Goal: Task Accomplishment & Management: Complete application form

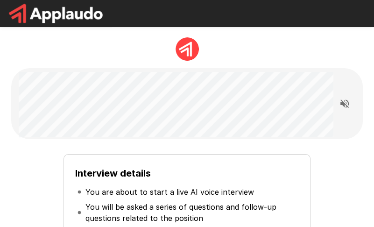
click at [113, 184] on li "You are about to start a live AI voice interview" at bounding box center [187, 191] width 224 height 15
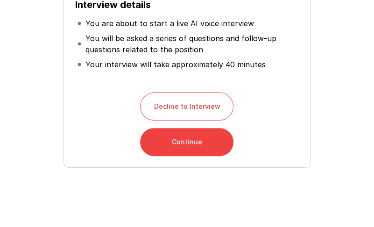
scroll to position [187, 0]
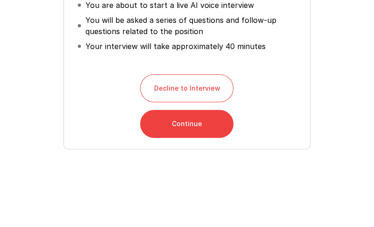
click at [194, 124] on button "Continue" at bounding box center [186, 124] width 93 height 28
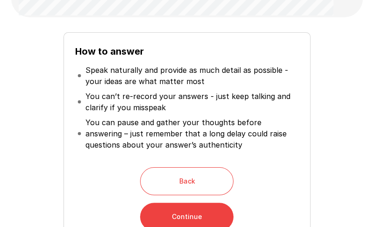
scroll to position [140, 0]
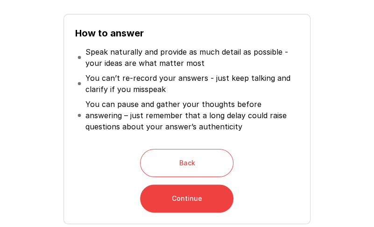
click at [194, 193] on button "Continue" at bounding box center [186, 198] width 93 height 28
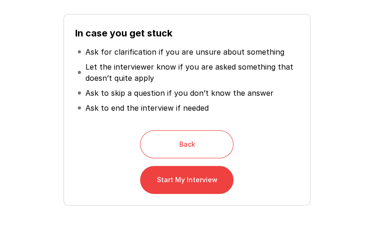
click at [168, 103] on p "Ask to end the interview if needed" at bounding box center [146, 107] width 123 height 11
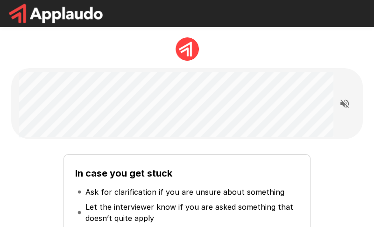
scroll to position [197, 0]
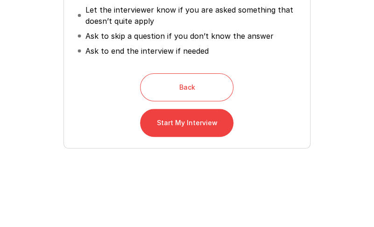
click at [192, 134] on button "Start My Interview" at bounding box center [186, 123] width 93 height 28
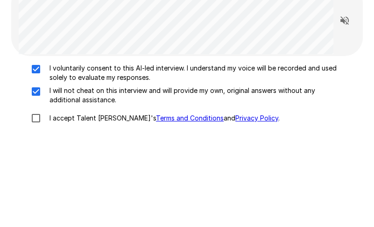
scroll to position [104, 0]
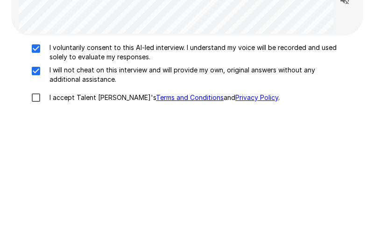
click at [58, 102] on p "I accept Talent Llama's Terms and Conditions and Privacy Policy ." at bounding box center [163, 97] width 234 height 9
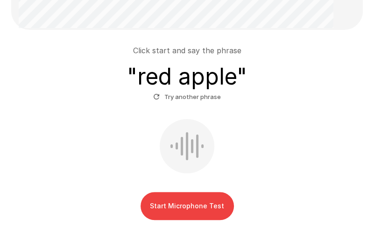
scroll to position [87, 0]
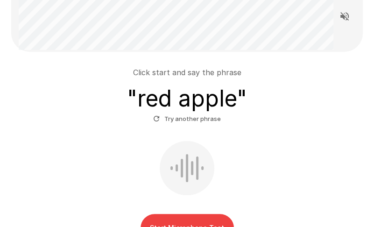
click at [293, 152] on div "Start Microphone Test" at bounding box center [187, 191] width 344 height 101
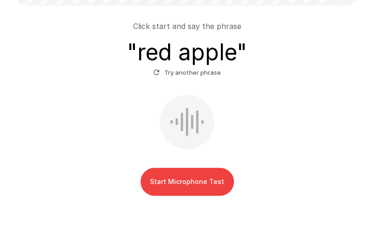
scroll to position [134, 0]
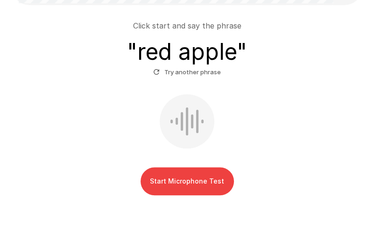
click at [222, 180] on button "Start Microphone Test" at bounding box center [187, 181] width 93 height 28
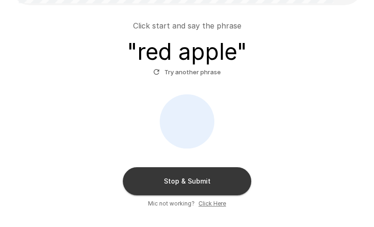
click at [231, 177] on button "Stop & Submit" at bounding box center [187, 181] width 128 height 28
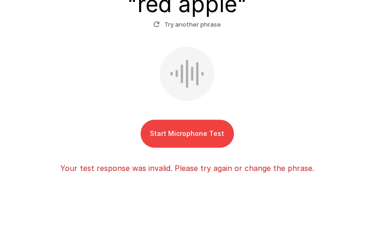
scroll to position [135, 0]
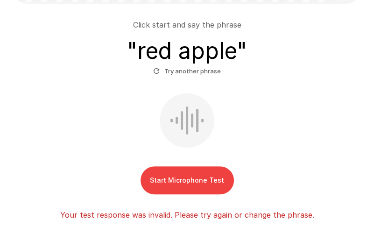
click at [213, 175] on button "Start Microphone Test" at bounding box center [187, 180] width 93 height 28
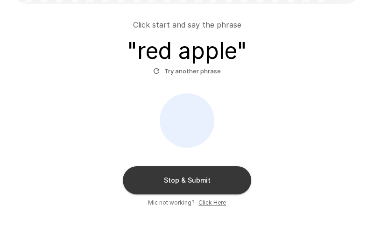
click at [213, 175] on button "Stop & Submit" at bounding box center [187, 180] width 128 height 28
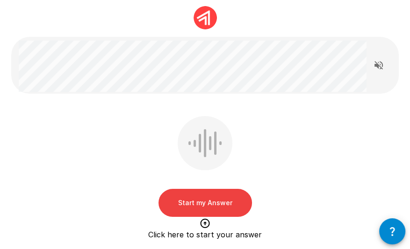
scroll to position [78, 0]
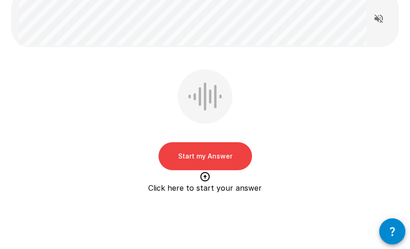
click at [206, 152] on button "Start my Answer" at bounding box center [204, 156] width 93 height 28
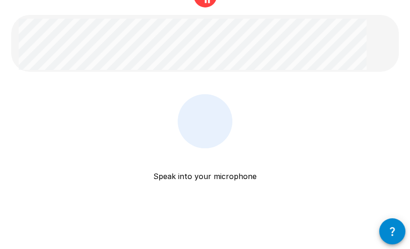
scroll to position [31, 0]
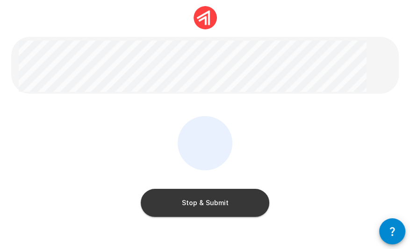
click at [211, 202] on button "Stop & Submit" at bounding box center [205, 203] width 128 height 28
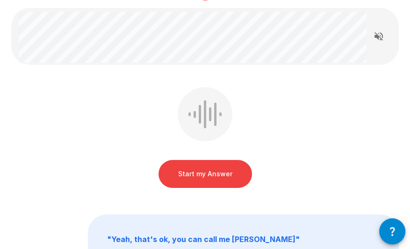
scroll to position [44, 0]
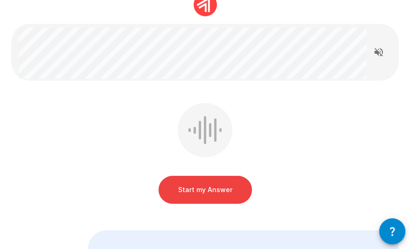
click at [231, 186] on button "Start my Answer" at bounding box center [204, 190] width 93 height 28
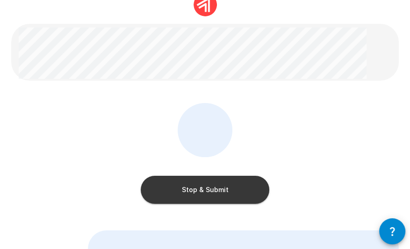
click at [256, 187] on button "Stop & Submit" at bounding box center [205, 190] width 128 height 28
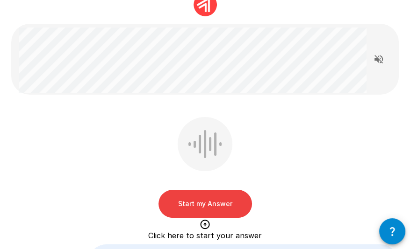
click at [231, 205] on button "Start my Answer" at bounding box center [204, 204] width 93 height 28
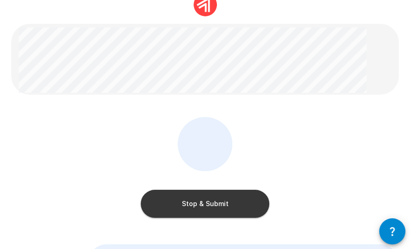
click at [240, 190] on div "Stop & Submit" at bounding box center [205, 194] width 128 height 47
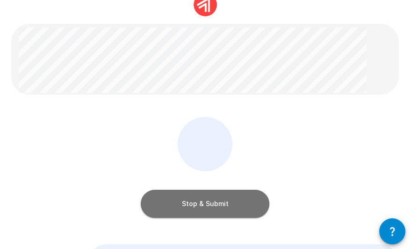
click at [233, 202] on button "Stop & Submit" at bounding box center [205, 204] width 128 height 28
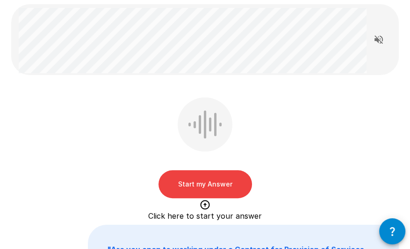
scroll to position [82, 0]
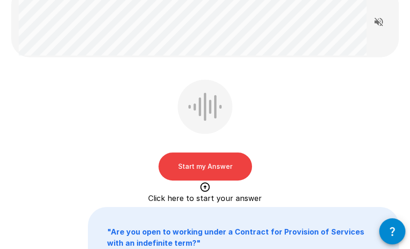
click at [225, 156] on button "Start my Answer" at bounding box center [204, 167] width 93 height 28
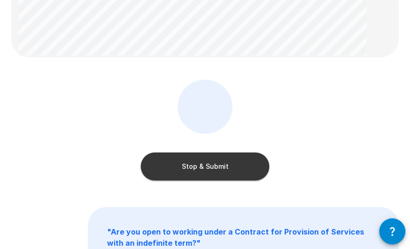
click at [242, 167] on button "Stop & Submit" at bounding box center [205, 167] width 128 height 28
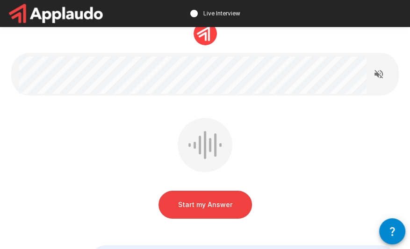
scroll to position [47, 0]
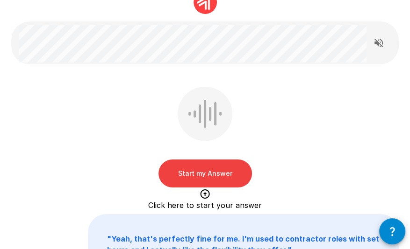
click at [303, 184] on div "Start my Answer Click here to start your answer" at bounding box center [204, 139] width 387 height 105
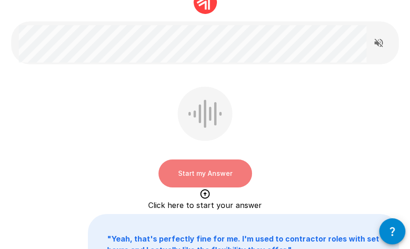
click at [226, 179] on button "Start my Answer" at bounding box center [204, 174] width 93 height 28
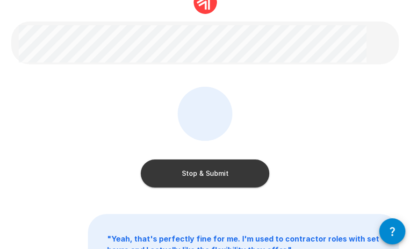
click at [238, 178] on button "Stop & Submit" at bounding box center [205, 174] width 128 height 28
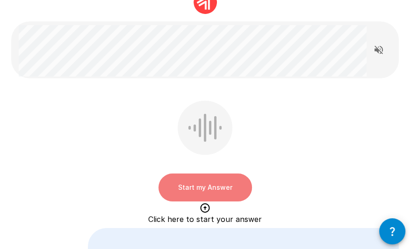
click at [210, 184] on button "Start my Answer" at bounding box center [204, 188] width 93 height 28
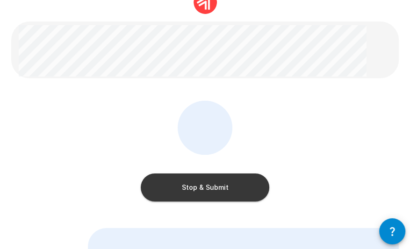
click at [210, 184] on button "Stop & Submit" at bounding box center [205, 188] width 128 height 28
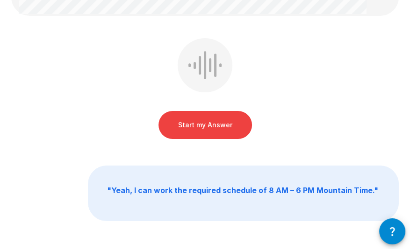
scroll to position [49, 0]
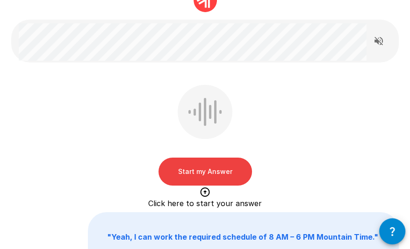
click at [210, 173] on button "Start my Answer" at bounding box center [204, 172] width 93 height 28
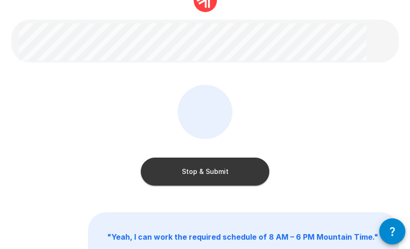
click at [233, 176] on button "Stop & Submit" at bounding box center [205, 172] width 128 height 28
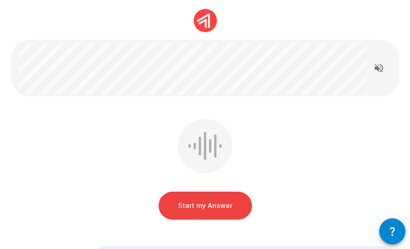
scroll to position [47, 0]
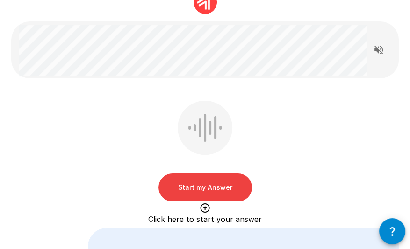
click at [219, 178] on button "Start my Answer" at bounding box center [204, 188] width 93 height 28
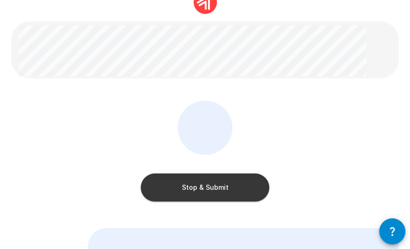
click at [215, 196] on button "Stop & Submit" at bounding box center [205, 188] width 128 height 28
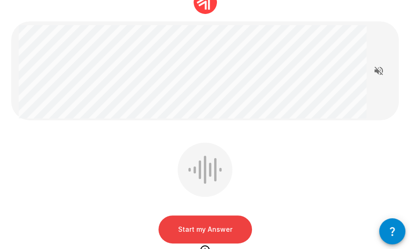
click at [228, 227] on button "Start my Answer" at bounding box center [204, 230] width 93 height 28
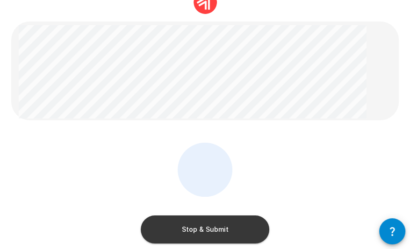
click at [220, 218] on button "Stop & Submit" at bounding box center [205, 230] width 128 height 28
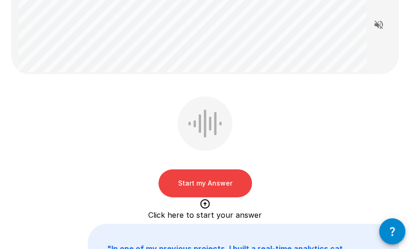
scroll to position [93, 0]
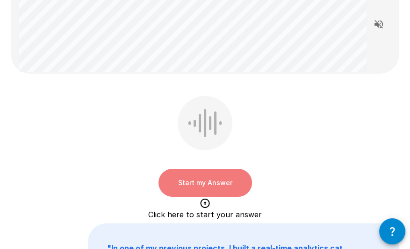
click at [209, 179] on button "Start my Answer" at bounding box center [204, 183] width 93 height 28
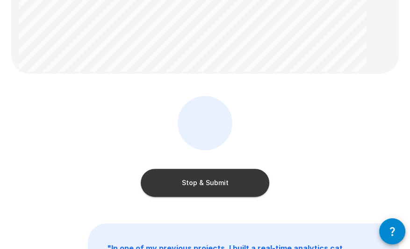
click at [246, 183] on button "Stop & Submit" at bounding box center [205, 183] width 128 height 28
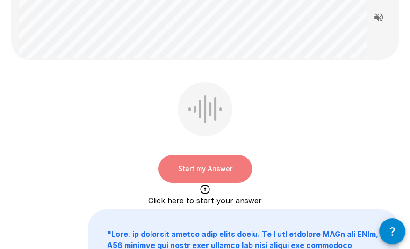
click at [219, 160] on button "Start my Answer" at bounding box center [204, 169] width 93 height 28
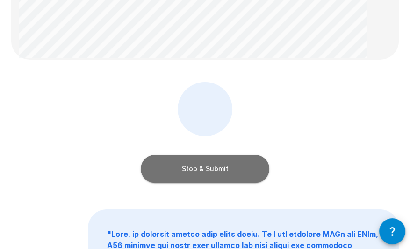
click at [260, 172] on button "Stop & Submit" at bounding box center [205, 169] width 128 height 28
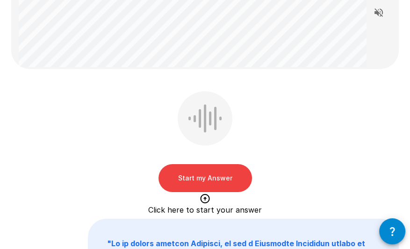
scroll to position [159, 0]
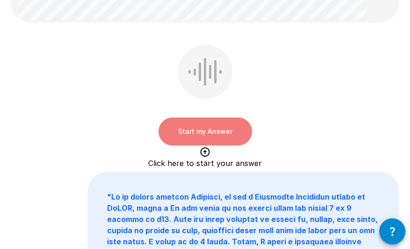
click at [227, 135] on button "Start my Answer" at bounding box center [204, 132] width 93 height 28
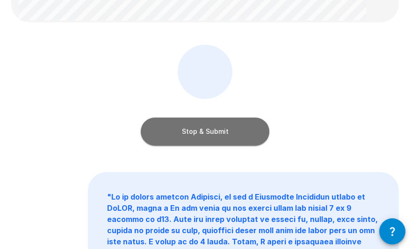
click at [215, 137] on button "Stop & Submit" at bounding box center [205, 132] width 128 height 28
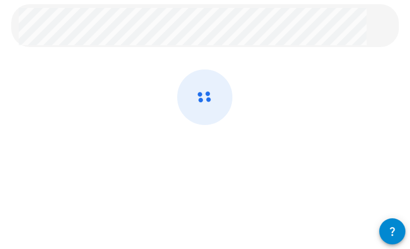
scroll to position [64, 0]
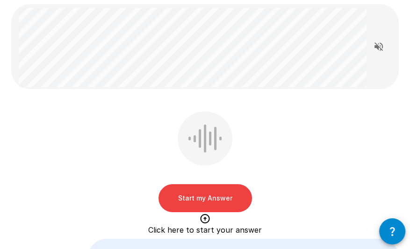
click at [234, 203] on button "Start my Answer" at bounding box center [204, 198] width 93 height 28
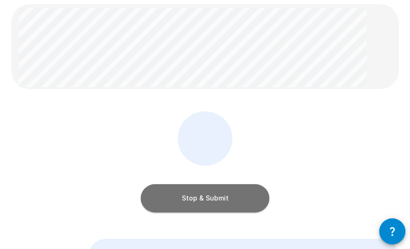
click at [238, 191] on button "Stop & Submit" at bounding box center [205, 198] width 128 height 28
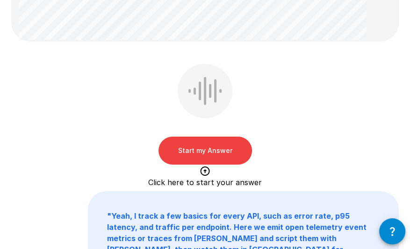
scroll to position [140, 0]
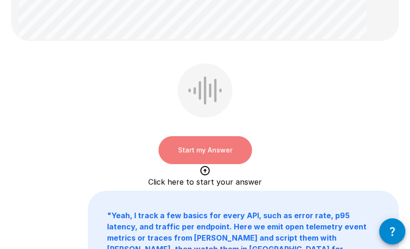
click at [237, 153] on button "Start my Answer" at bounding box center [204, 150] width 93 height 28
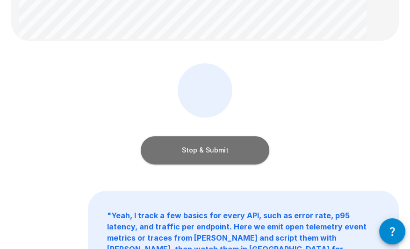
click at [246, 154] on button "Stop & Submit" at bounding box center [205, 150] width 128 height 28
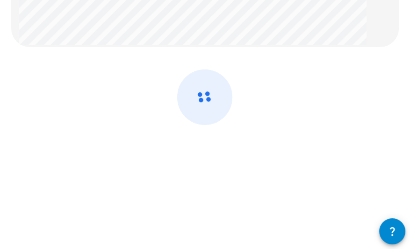
scroll to position [64, 0]
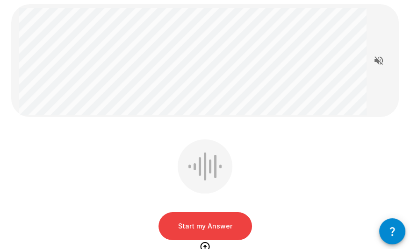
click at [265, 131] on div "Start my Answer Click here to start your answer " "" at bounding box center [205, 248] width 410 height 624
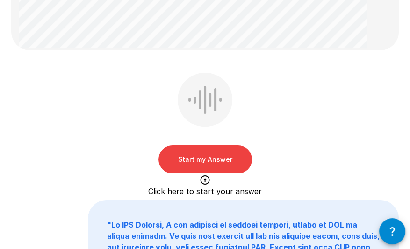
scroll to position [140, 0]
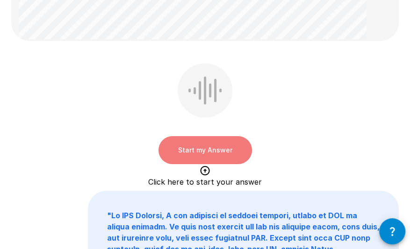
click at [230, 161] on button "Start my Answer" at bounding box center [204, 150] width 93 height 28
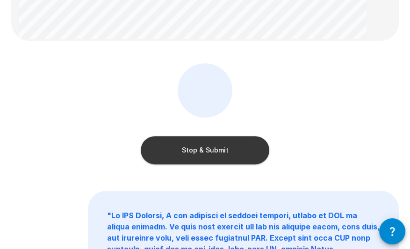
click at [224, 145] on button "Stop & Submit" at bounding box center [205, 150] width 128 height 28
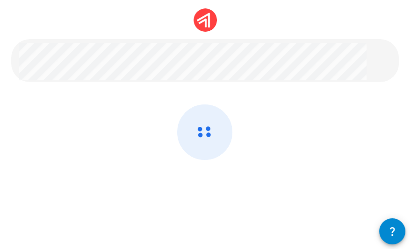
scroll to position [64, 0]
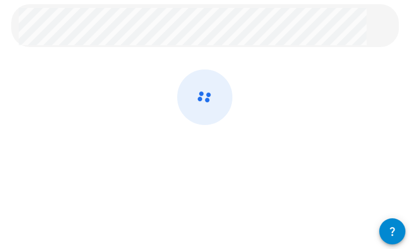
click at [324, 142] on div at bounding box center [204, 122] width 387 height 105
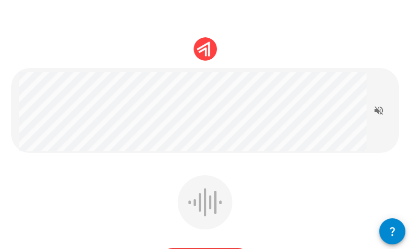
scroll to position [140, 0]
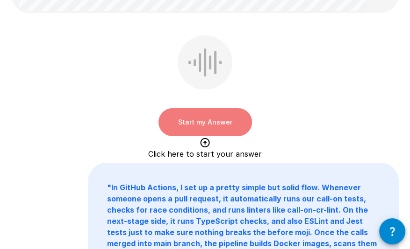
click at [234, 133] on button "Start my Answer" at bounding box center [204, 122] width 93 height 28
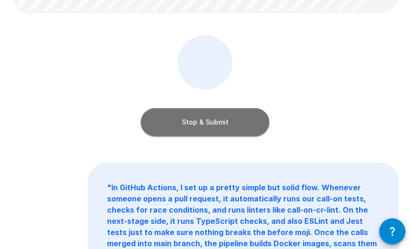
click at [222, 124] on button "Stop & Submit" at bounding box center [205, 122] width 128 height 28
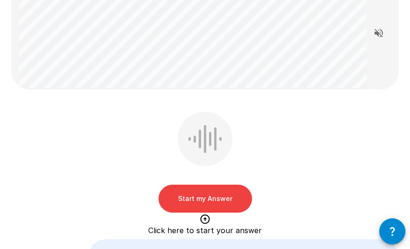
scroll to position [108, 0]
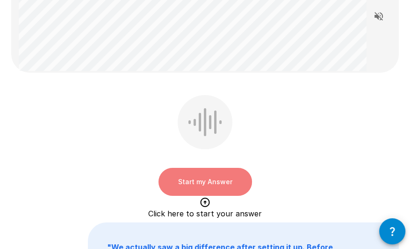
click at [200, 183] on button "Start my Answer" at bounding box center [204, 182] width 93 height 28
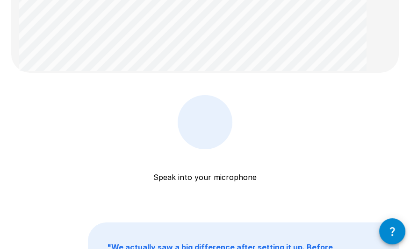
click at [200, 183] on div "Speak into your microphone Stop & Submit" at bounding box center [205, 164] width 128 height 138
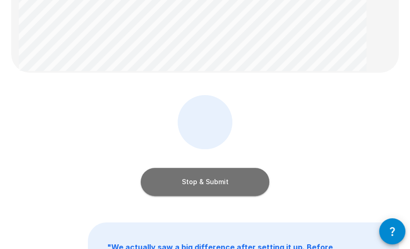
click at [228, 186] on button "Stop & Submit" at bounding box center [205, 182] width 128 height 28
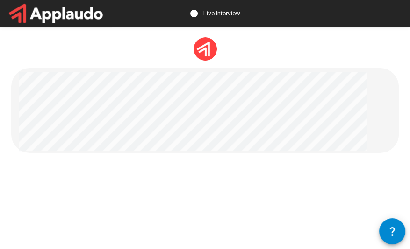
scroll to position [47, 0]
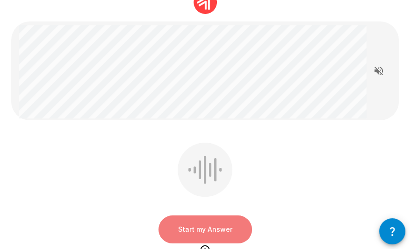
click at [204, 227] on button "Start my Answer" at bounding box center [204, 230] width 93 height 28
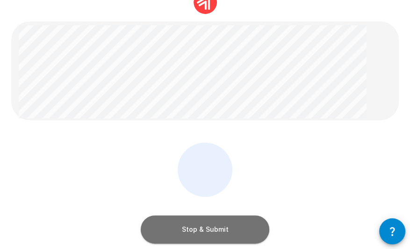
click at [210, 223] on button "Stop & Submit" at bounding box center [205, 230] width 128 height 28
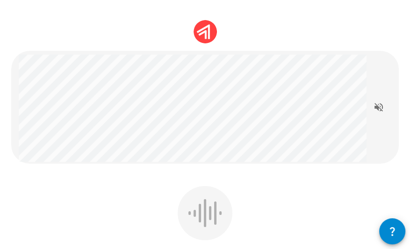
scroll to position [0, 0]
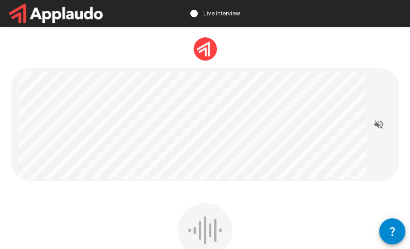
click at [209, 180] on div at bounding box center [192, 126] width 347 height 109
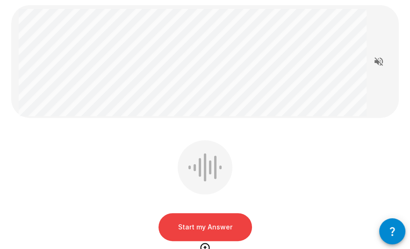
scroll to position [140, 0]
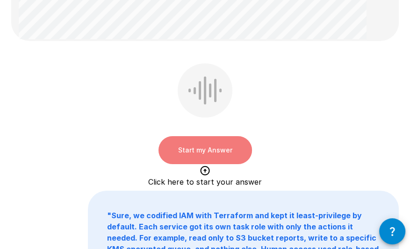
click at [223, 148] on button "Start my Answer" at bounding box center [204, 150] width 93 height 28
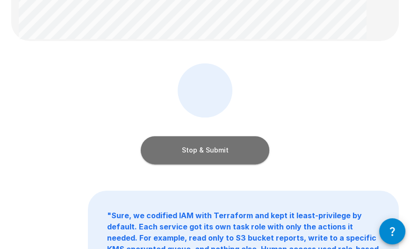
click at [231, 155] on button "Stop & Submit" at bounding box center [205, 150] width 128 height 28
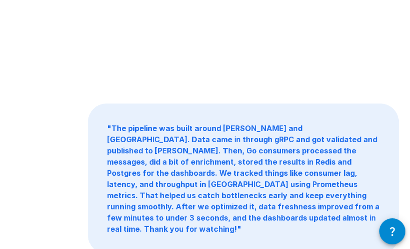
scroll to position [185, 0]
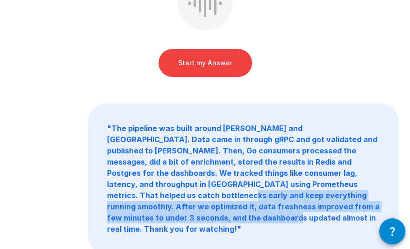
drag, startPoint x: 350, startPoint y: 202, endPoint x: 308, endPoint y: 182, distance: 46.4
click at [308, 182] on b "" The pipeline was built around [PERSON_NAME] and Gola. Data came in through gR…" at bounding box center [243, 179] width 272 height 110
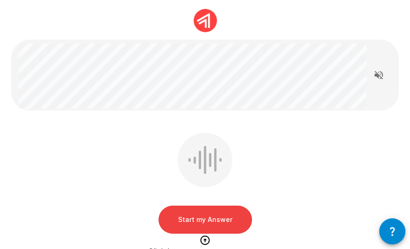
scroll to position [47, 0]
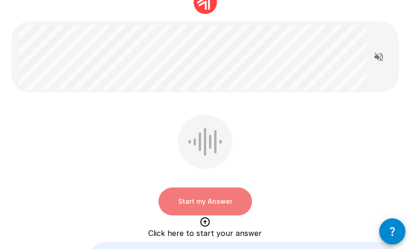
click at [222, 200] on button "Start my Answer" at bounding box center [204, 202] width 93 height 28
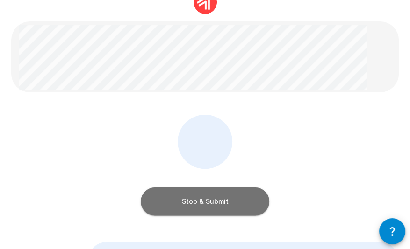
click at [228, 197] on button "Stop & Submit" at bounding box center [205, 202] width 128 height 28
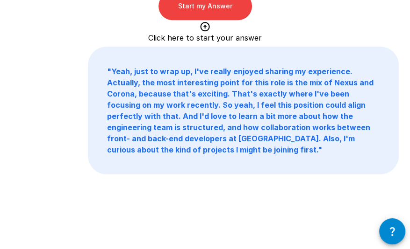
scroll to position [336, 0]
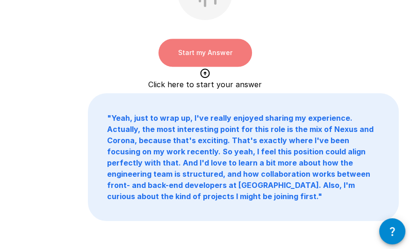
click at [211, 51] on button "Start my Answer" at bounding box center [204, 53] width 93 height 28
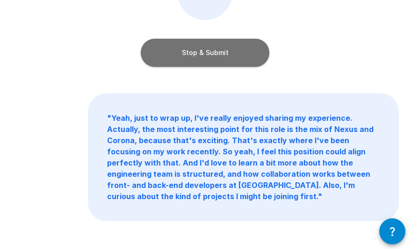
click at [213, 59] on button "Stop & Submit" at bounding box center [205, 53] width 128 height 28
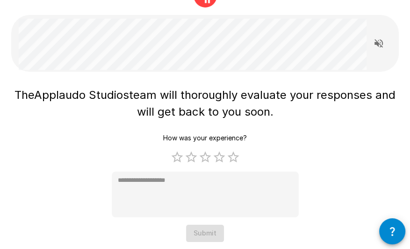
scroll to position [67, 0]
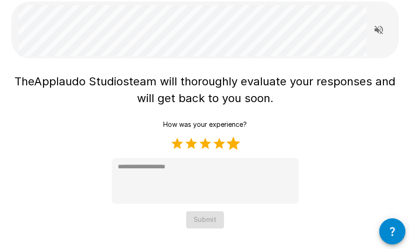
click at [234, 145] on label "5 Stars" at bounding box center [233, 144] width 14 height 14
type textarea "*"
click at [210, 213] on button "Submit" at bounding box center [205, 220] width 38 height 17
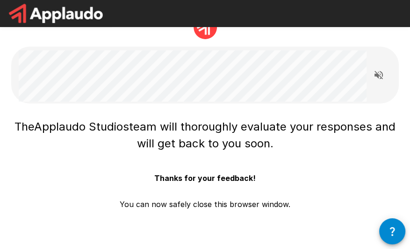
scroll to position [0, 0]
